Goal: Task Accomplishment & Management: Manage account settings

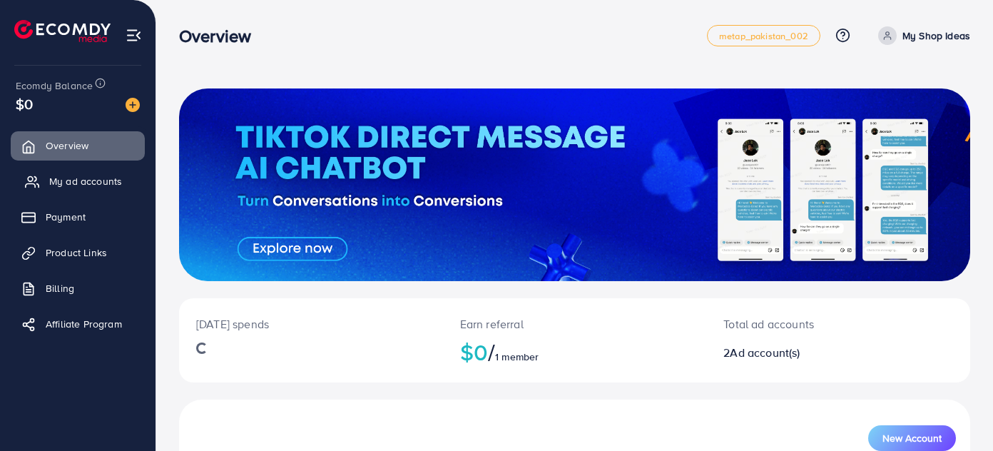
click at [95, 170] on link "My ad accounts" at bounding box center [78, 181] width 134 height 29
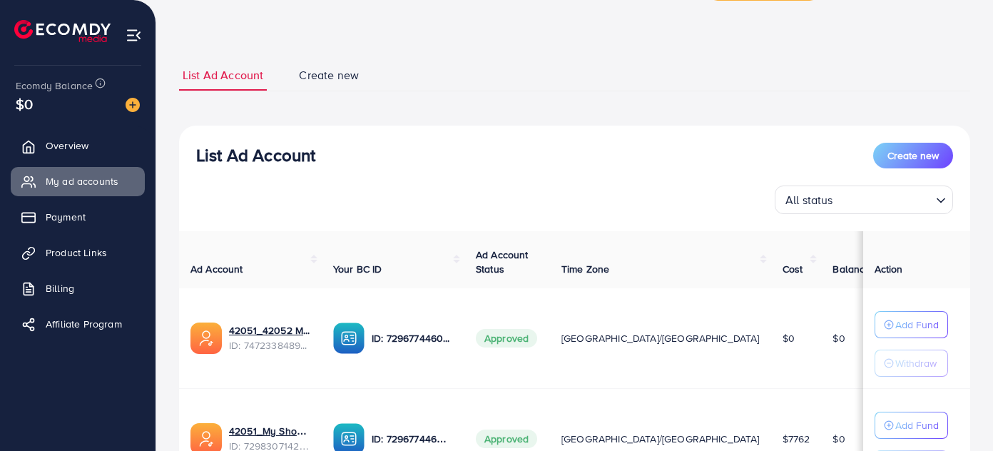
scroll to position [188, 0]
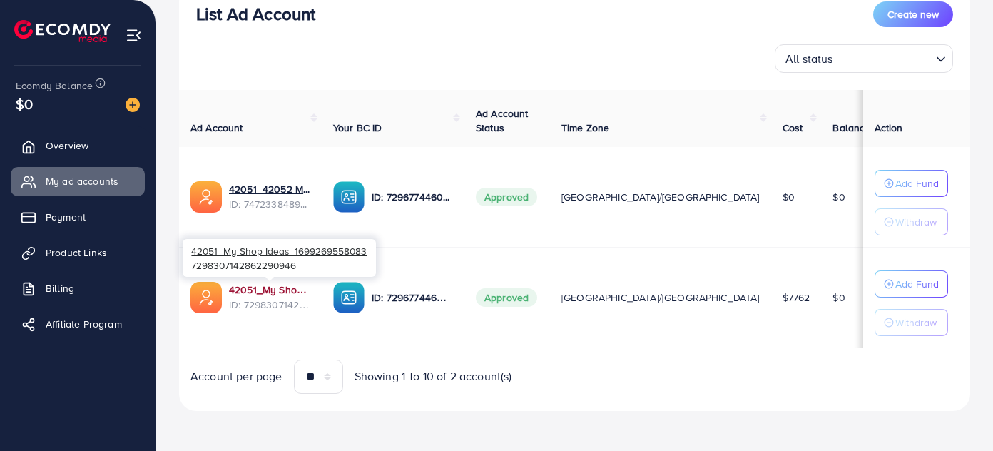
click at [283, 282] on link "42051_My Shop Ideas_1699269558083" at bounding box center [269, 289] width 81 height 14
click at [277, 282] on link "42051_My Shop Ideas_1699269558083" at bounding box center [269, 289] width 81 height 14
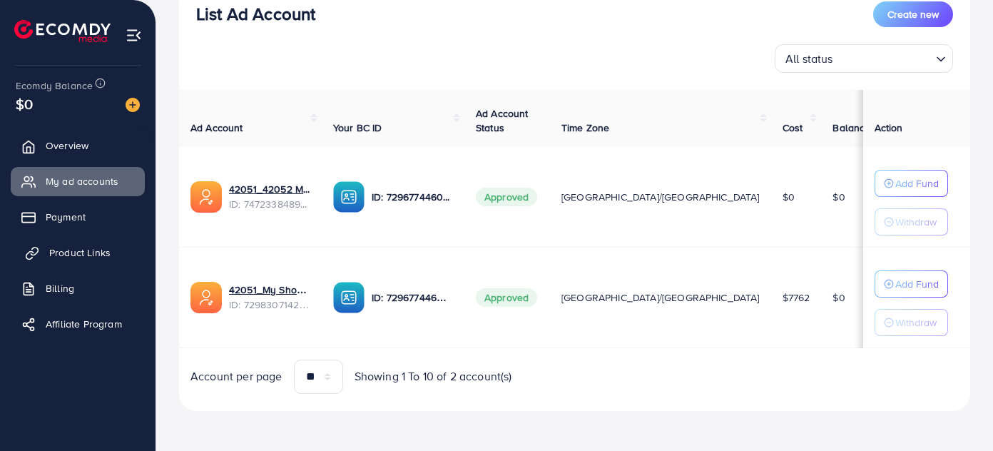
click at [53, 245] on span "Product Links" at bounding box center [79, 252] width 61 height 14
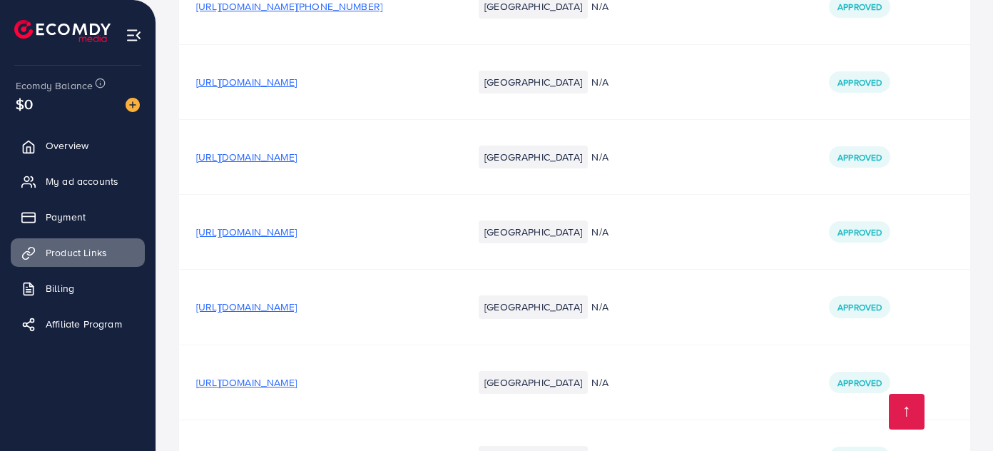
scroll to position [23137, 0]
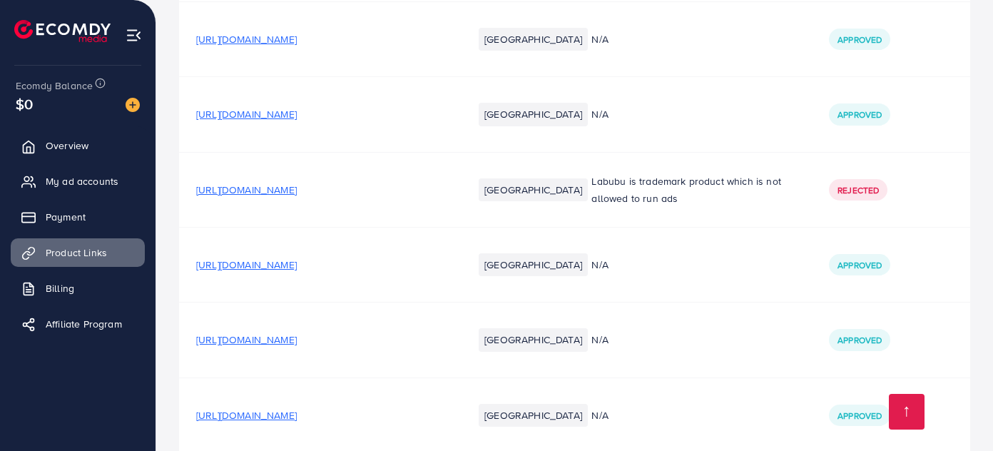
scroll to position [22684, 0]
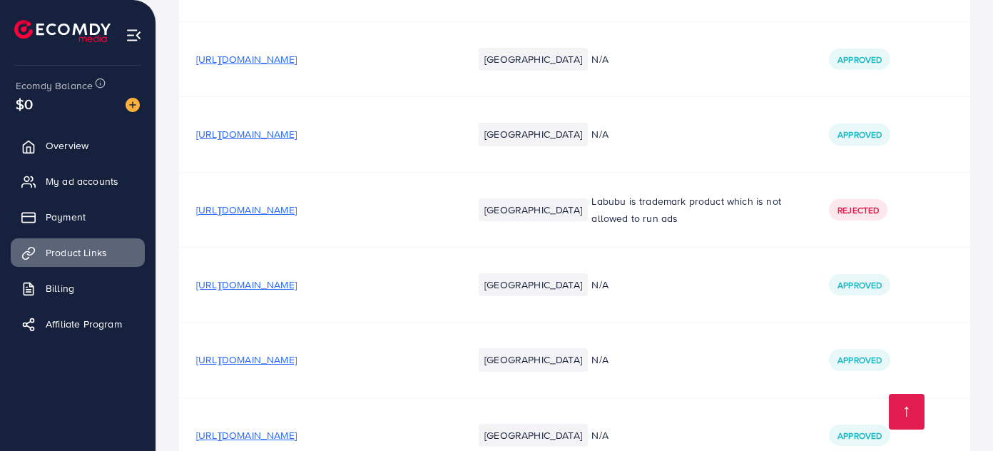
click at [297, 277] on span "[URL][DOMAIN_NAME]" at bounding box center [246, 284] width 101 height 14
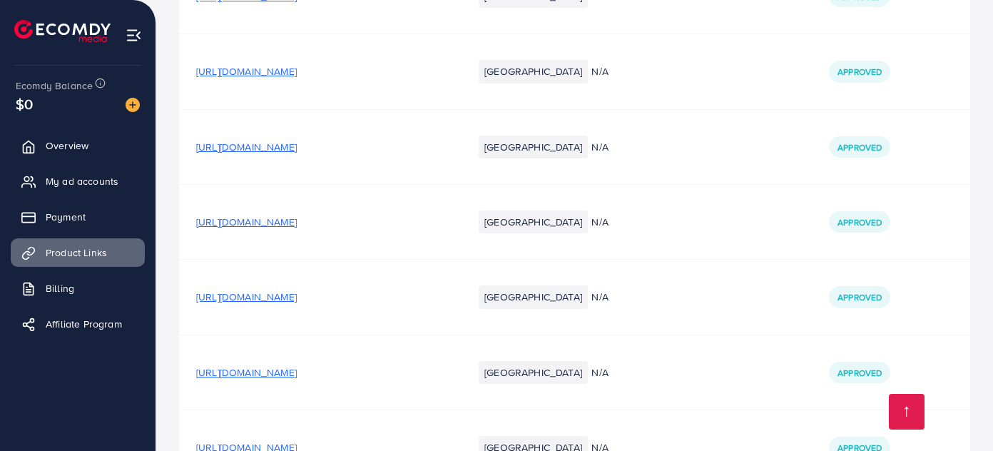
scroll to position [23137, 0]
